Goal: Check status

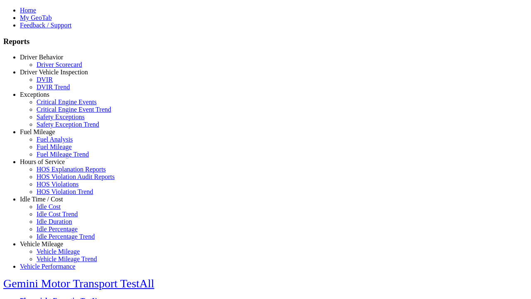
click at [48, 240] on link "Vehicle Mileage" at bounding box center [41, 243] width 43 height 7
click at [54, 255] on link "Vehicle Mileage Trend" at bounding box center [67, 258] width 61 height 7
select select "**"
type input "*********"
